Goal: Task Accomplishment & Management: Use online tool/utility

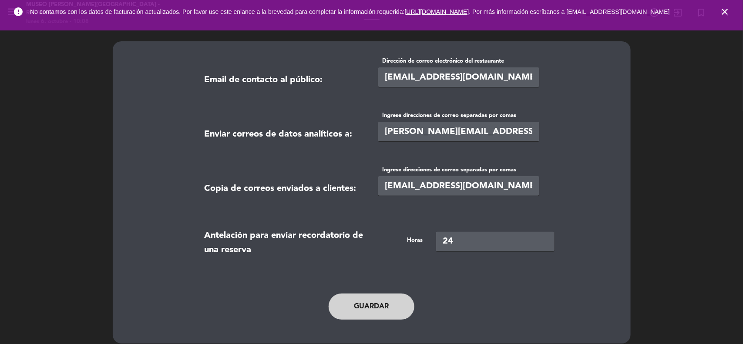
click at [725, 10] on icon "close" at bounding box center [725, 12] width 10 height 10
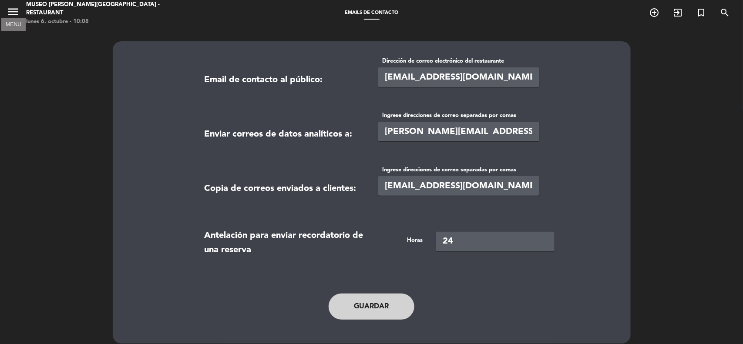
click at [10, 12] on icon "menu" at bounding box center [13, 11] width 13 height 13
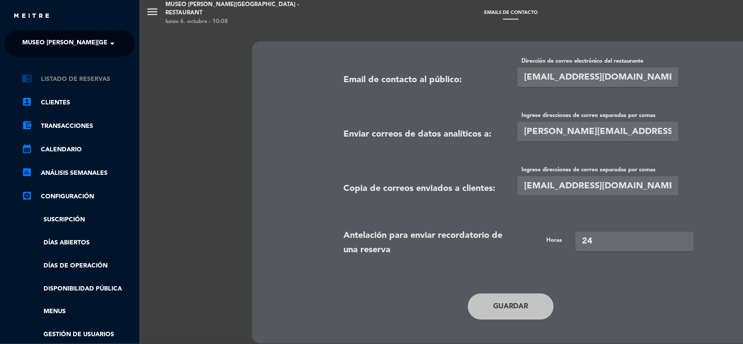
click at [78, 78] on link "chrome_reader_mode Listado de Reservas" at bounding box center [78, 79] width 113 height 10
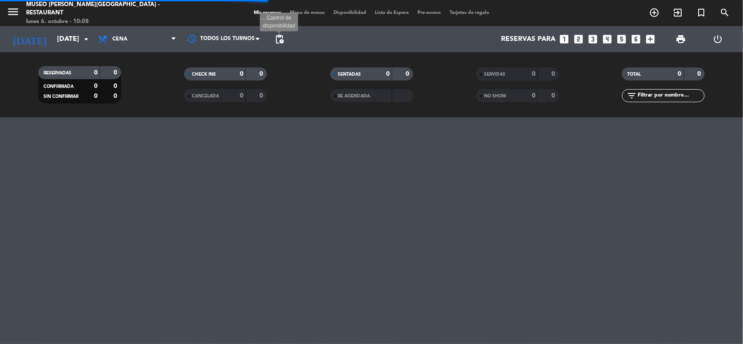
click at [284, 40] on span "pending_actions" at bounding box center [279, 39] width 10 height 10
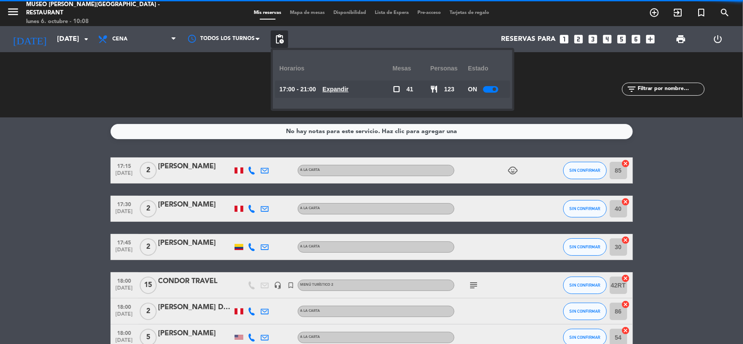
click at [337, 87] on u "Expandir" at bounding box center [336, 89] width 26 height 7
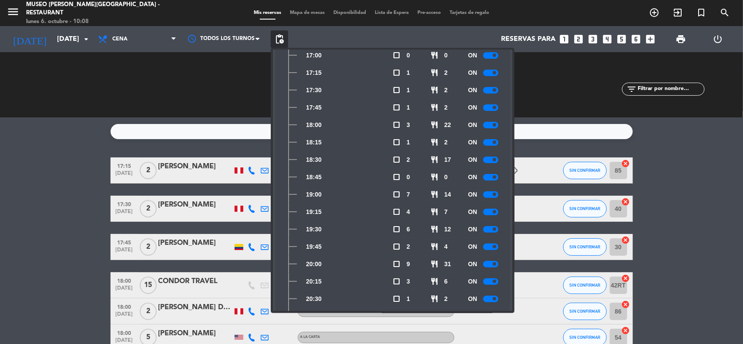
scroll to position [94, 0]
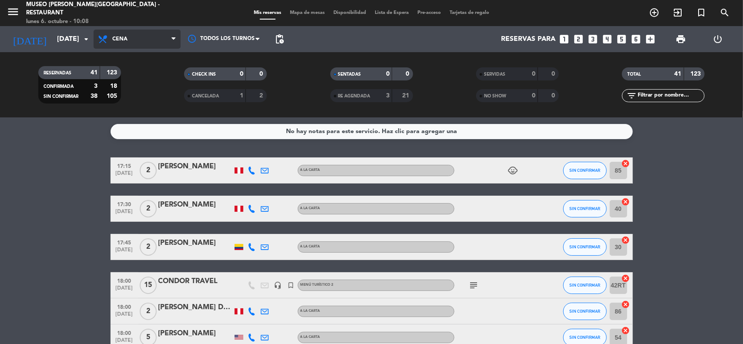
click at [153, 40] on span "Cena" at bounding box center [137, 39] width 87 height 19
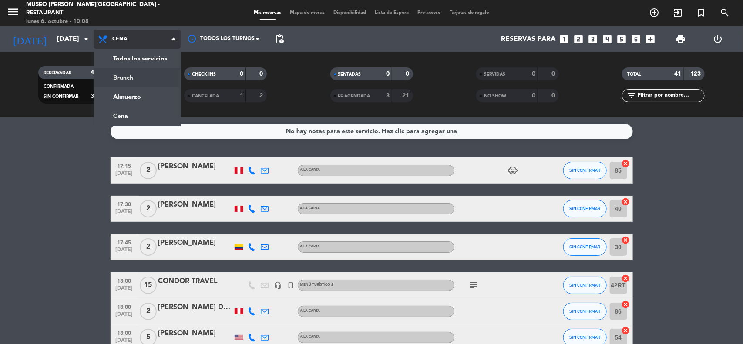
click at [140, 95] on div "menu [GEOGRAPHIC_DATA][PERSON_NAME] - Restaurant [DATE] 6. octubre - 10:08 Mis …" at bounding box center [371, 59] width 743 height 118
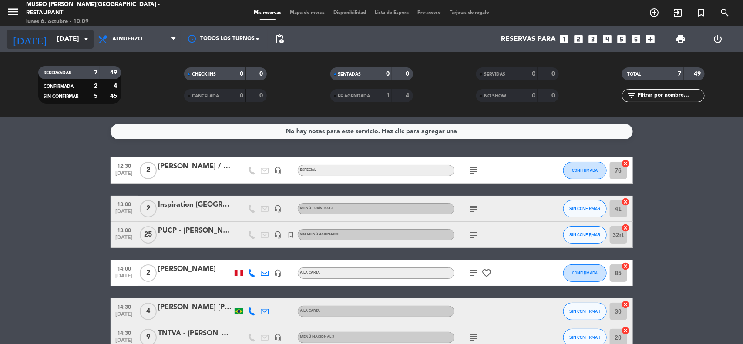
click at [78, 36] on input "[DATE]" at bounding box center [99, 39] width 92 height 17
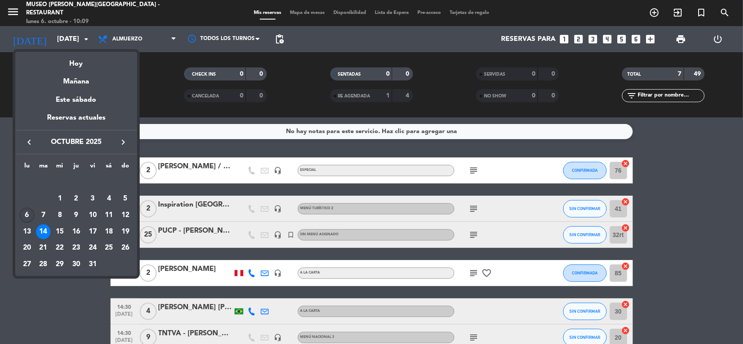
click at [23, 215] on div "6" at bounding box center [27, 215] width 15 height 15
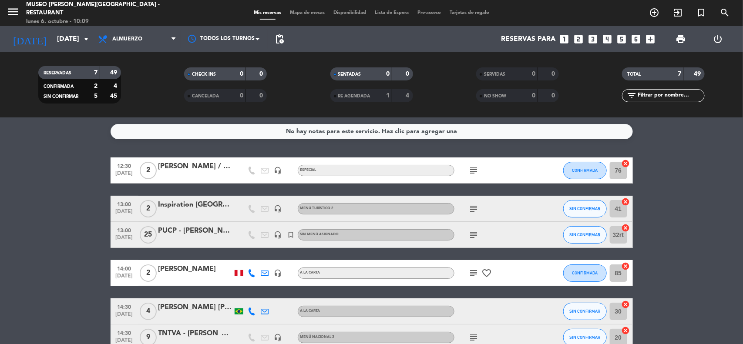
type input "[DATE]"
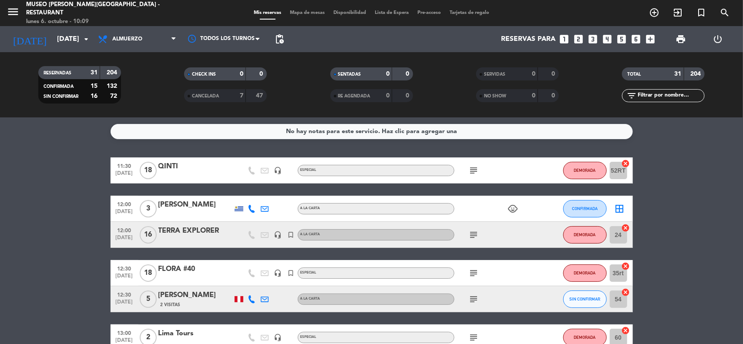
click at [580, 40] on icon "looks_two" at bounding box center [578, 39] width 11 height 11
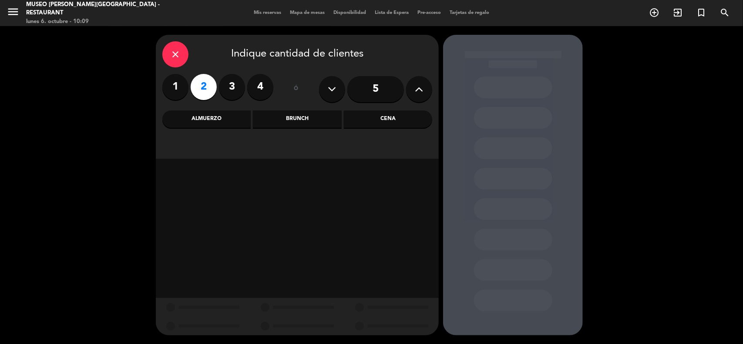
click at [416, 88] on icon at bounding box center [419, 89] width 8 height 13
type input "8"
